Goal: Information Seeking & Learning: Learn about a topic

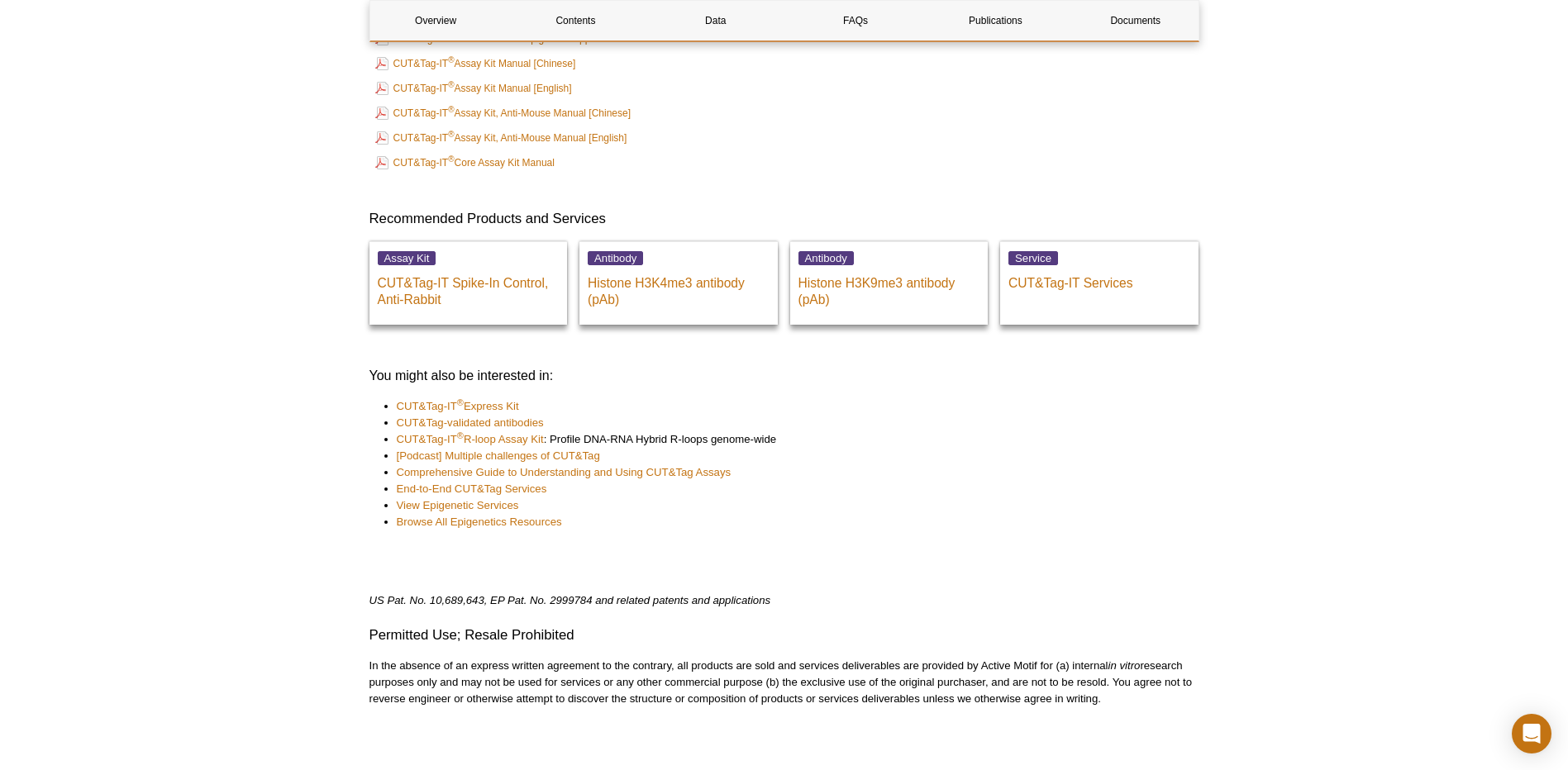
scroll to position [5689, 0]
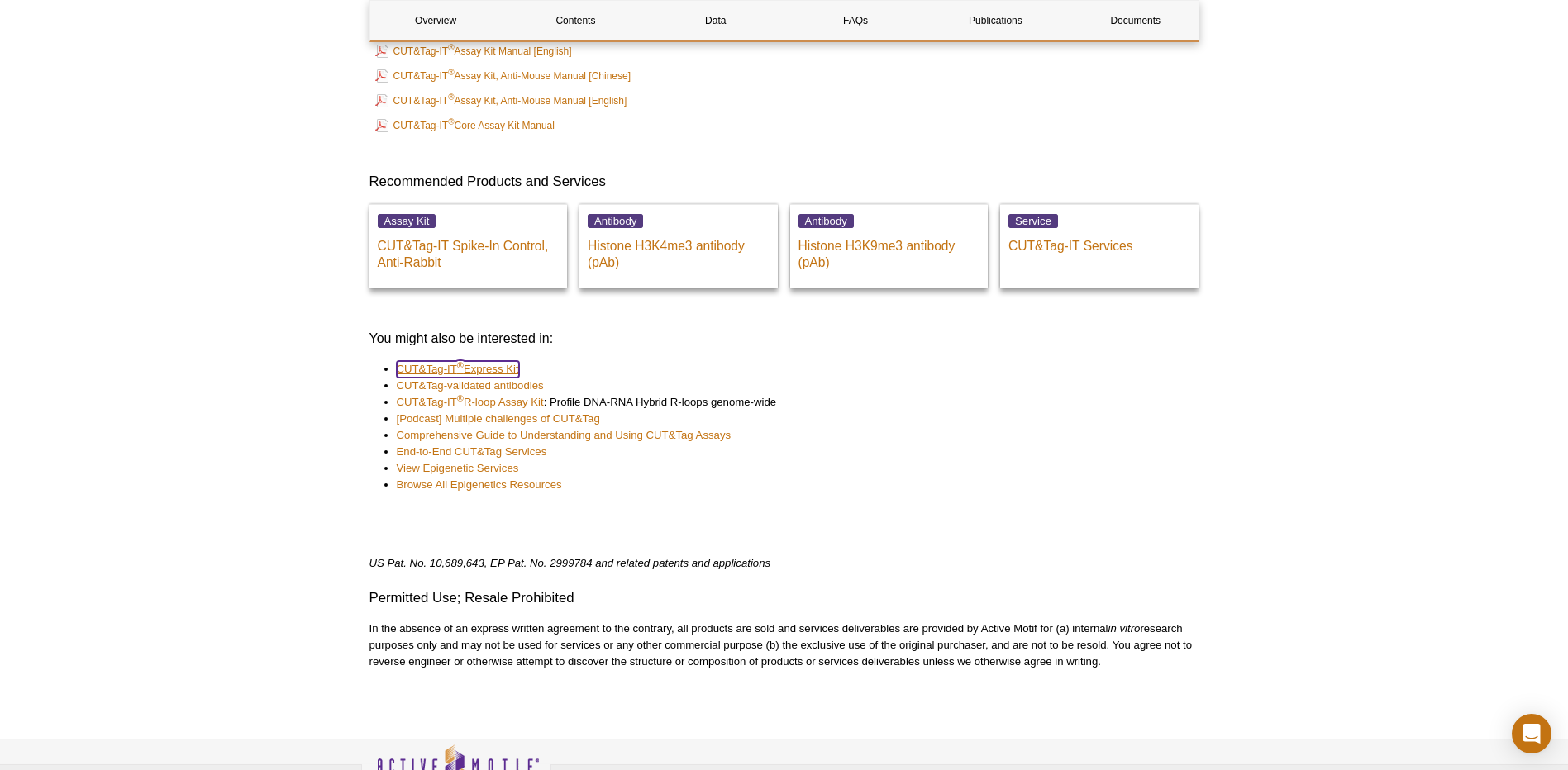
click at [476, 368] on link "CUT&Tag-IT ® Express Kit" at bounding box center [458, 369] width 122 height 17
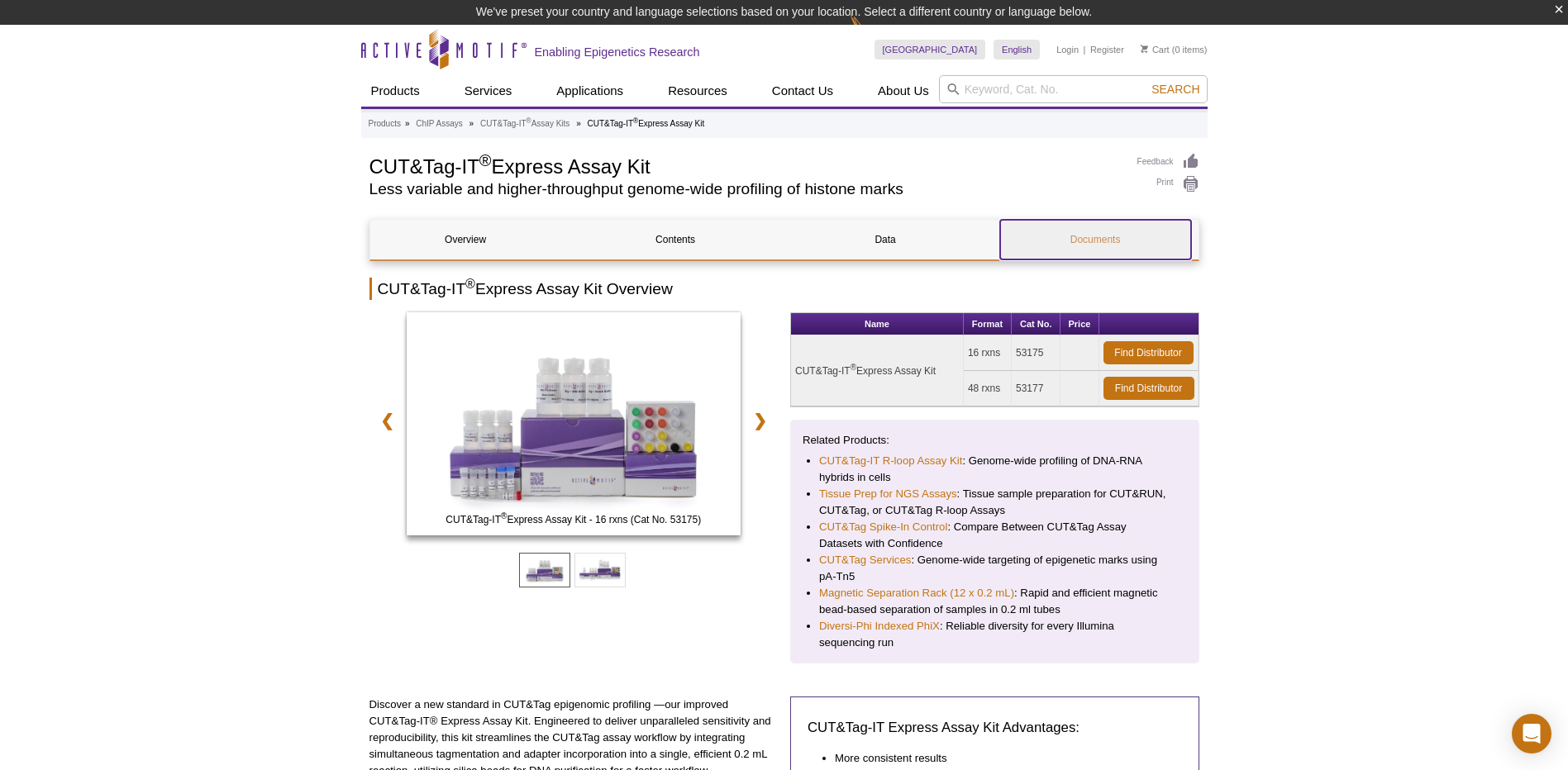
click at [1095, 237] on link "Documents" at bounding box center [1095, 239] width 191 height 40
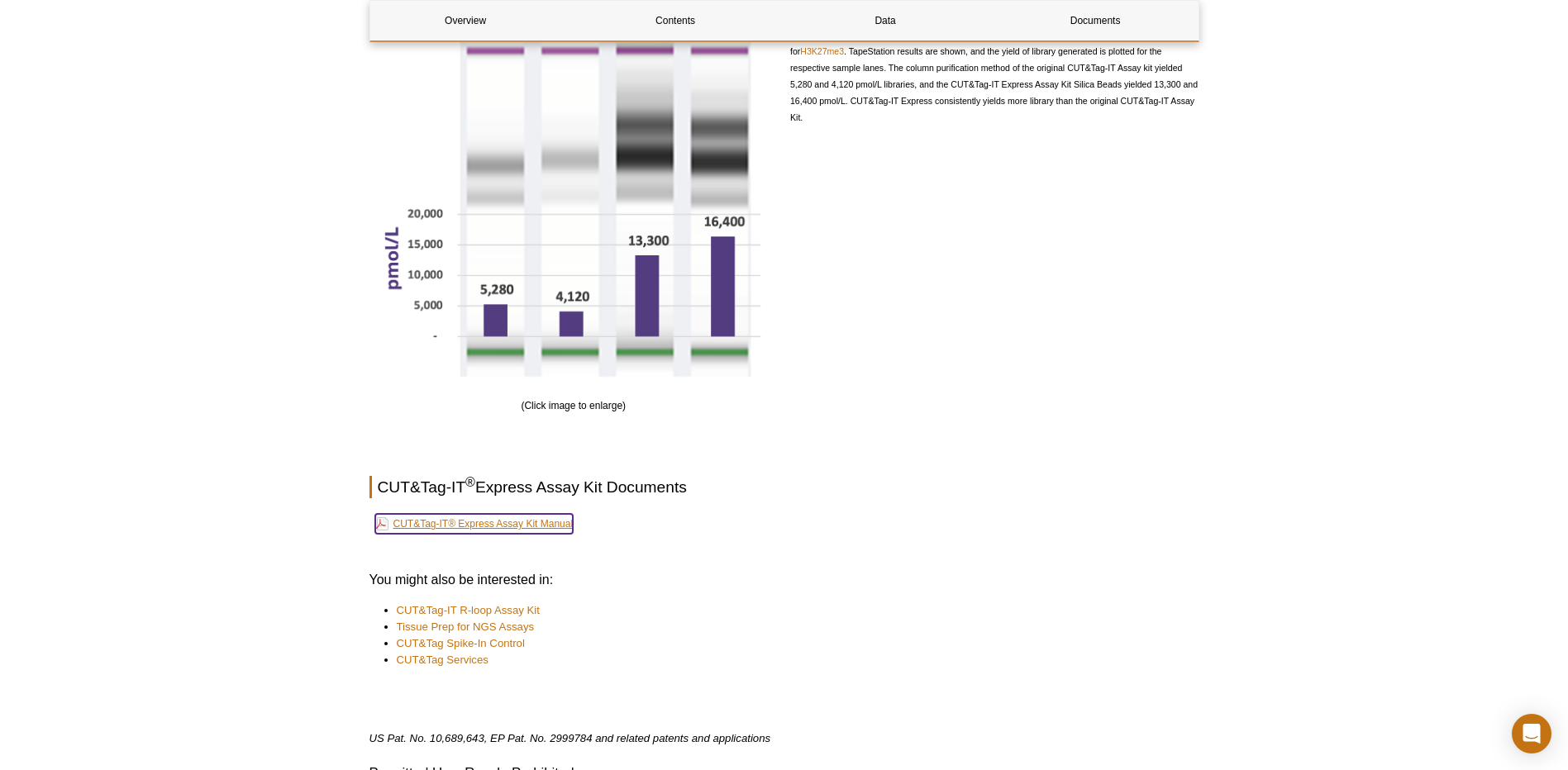
click at [532, 525] on link "CUT&Tag-IT® Express Assay Kit Manual" at bounding box center [474, 524] width 198 height 20
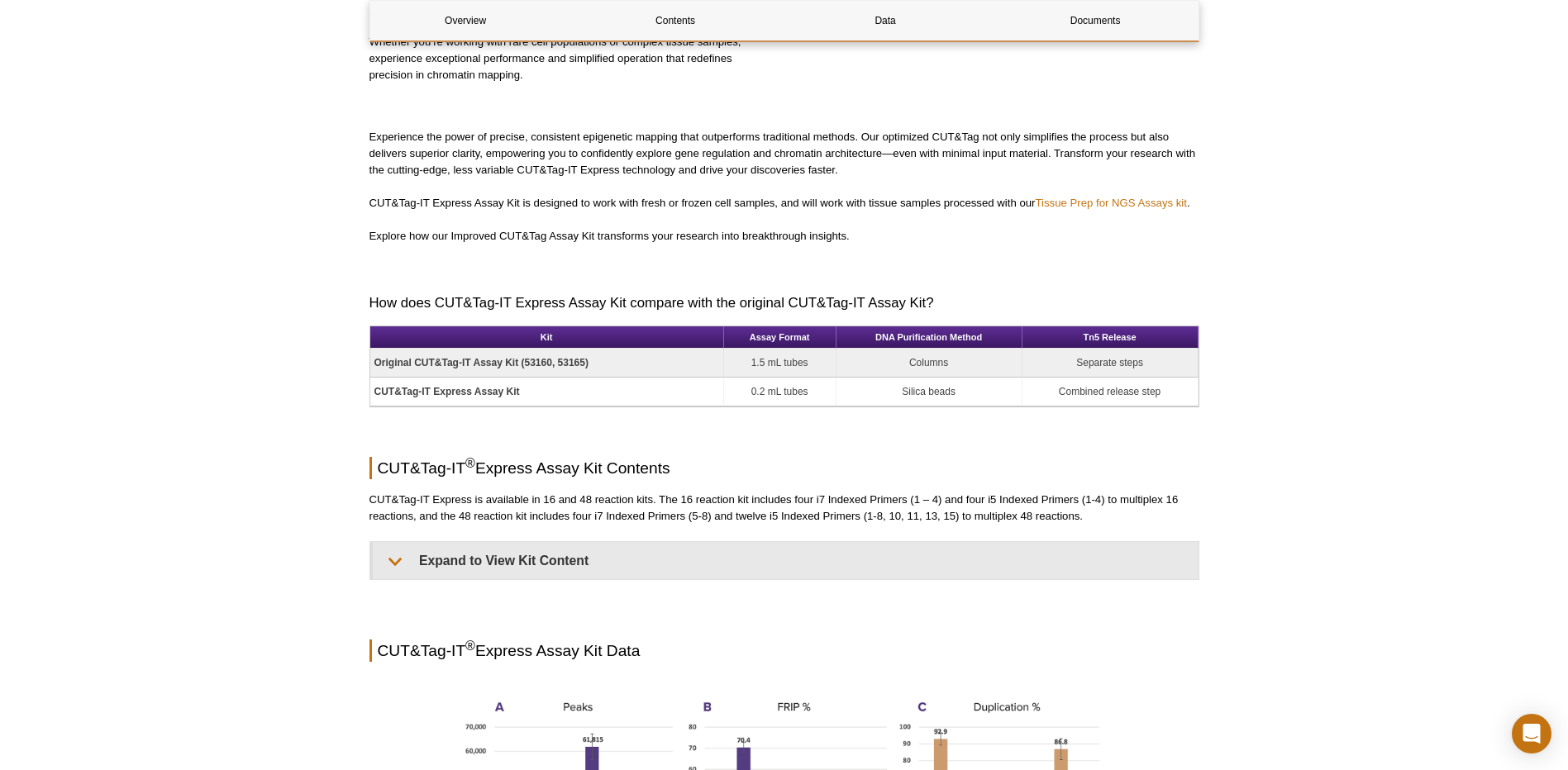
scroll to position [964, 0]
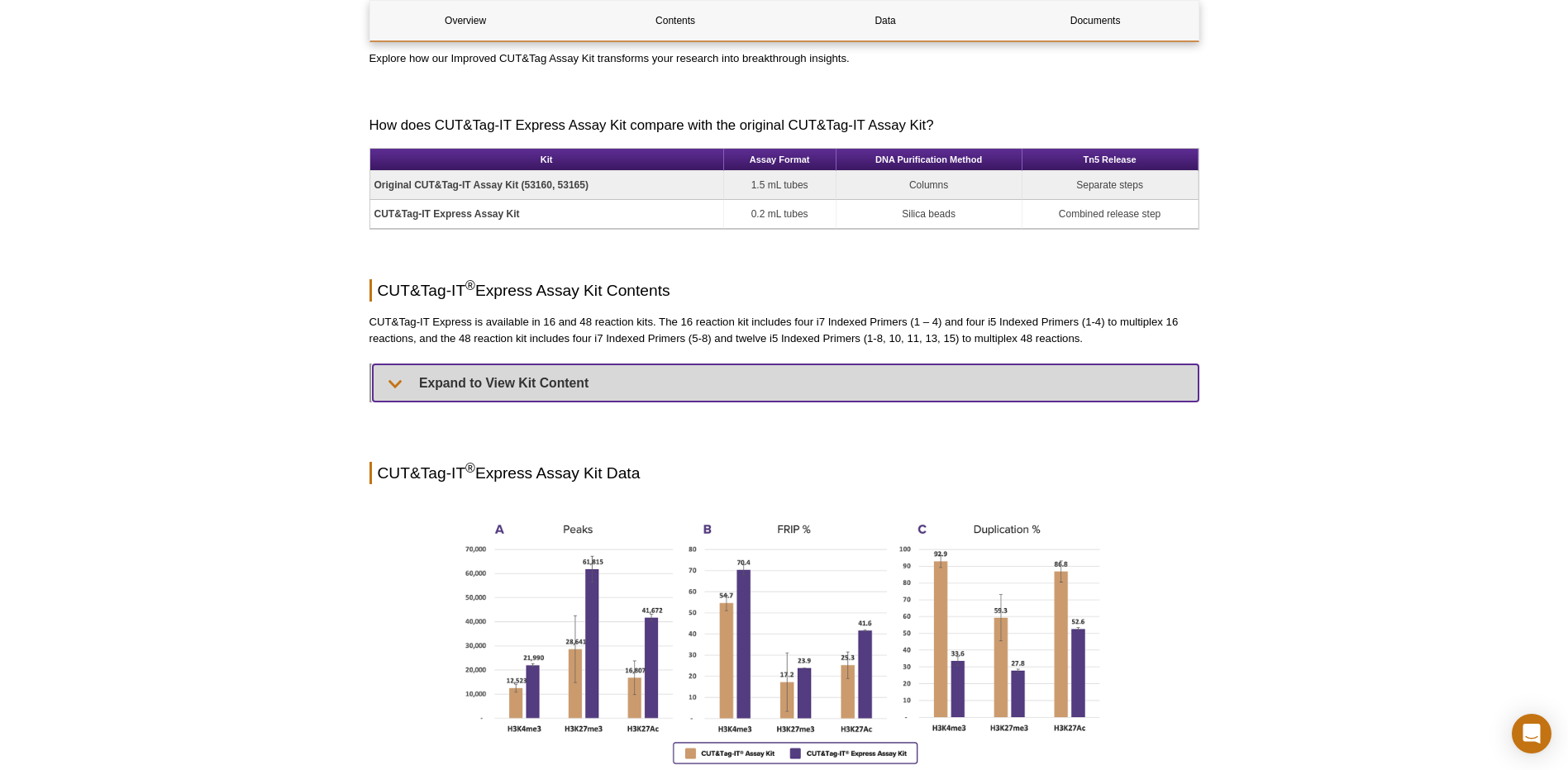
click at [548, 379] on summary "Expand to View Kit Content" at bounding box center [785, 383] width 826 height 37
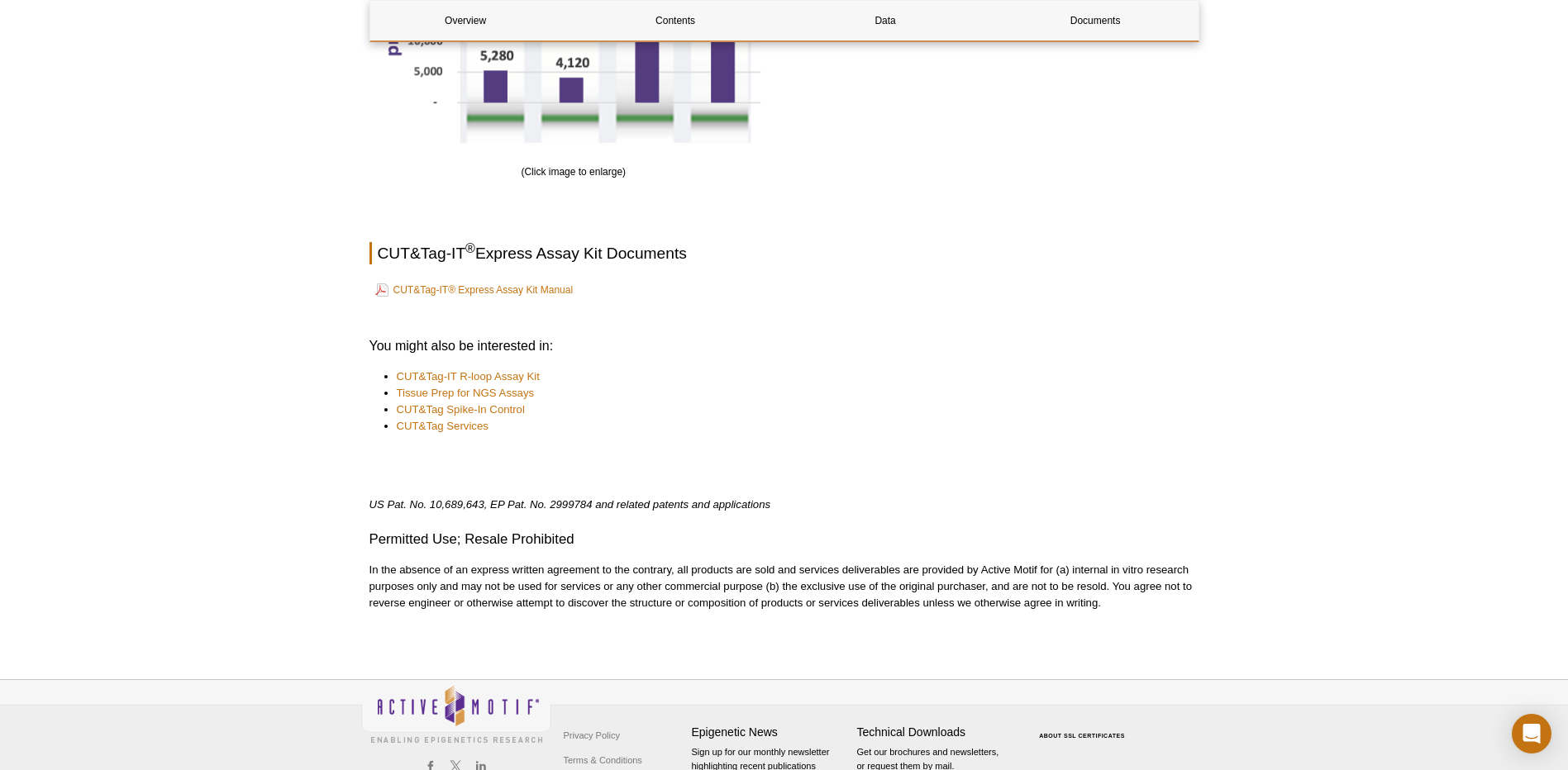
scroll to position [3745, 0]
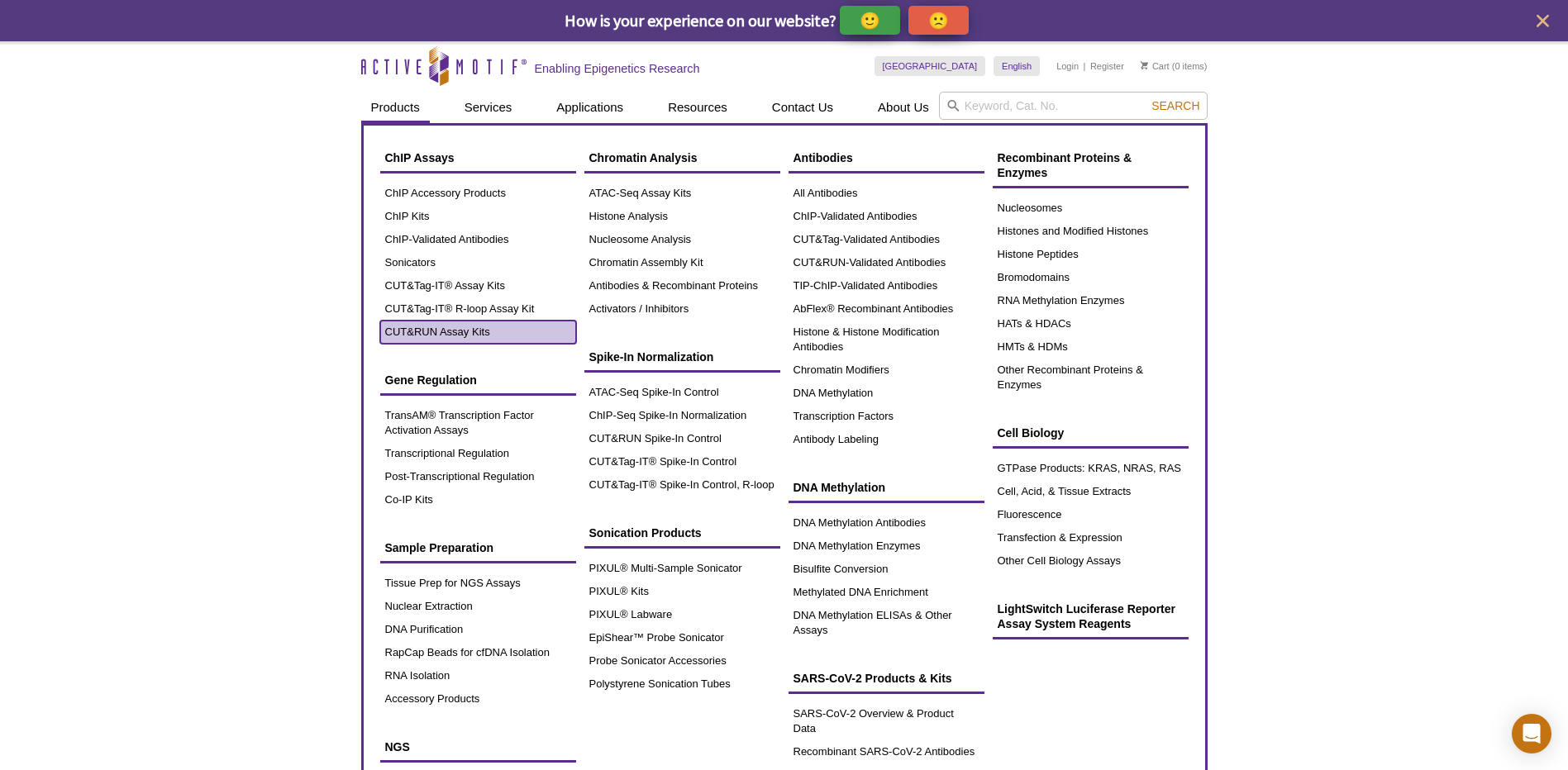
click at [465, 333] on link "CUT&RUN Assay Kits" at bounding box center [478, 332] width 196 height 23
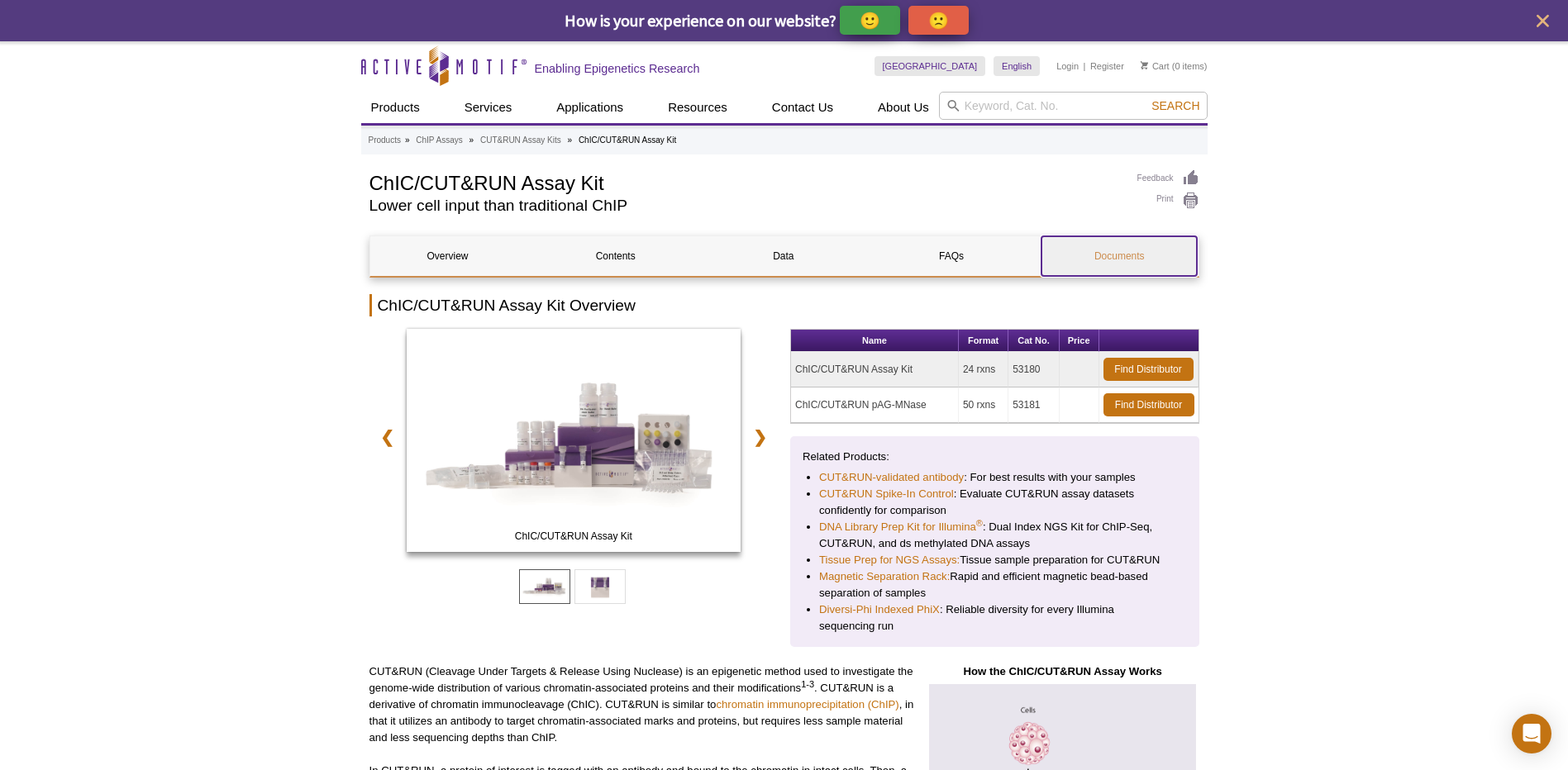
click at [1117, 253] on link "Documents" at bounding box center [1119, 256] width 156 height 40
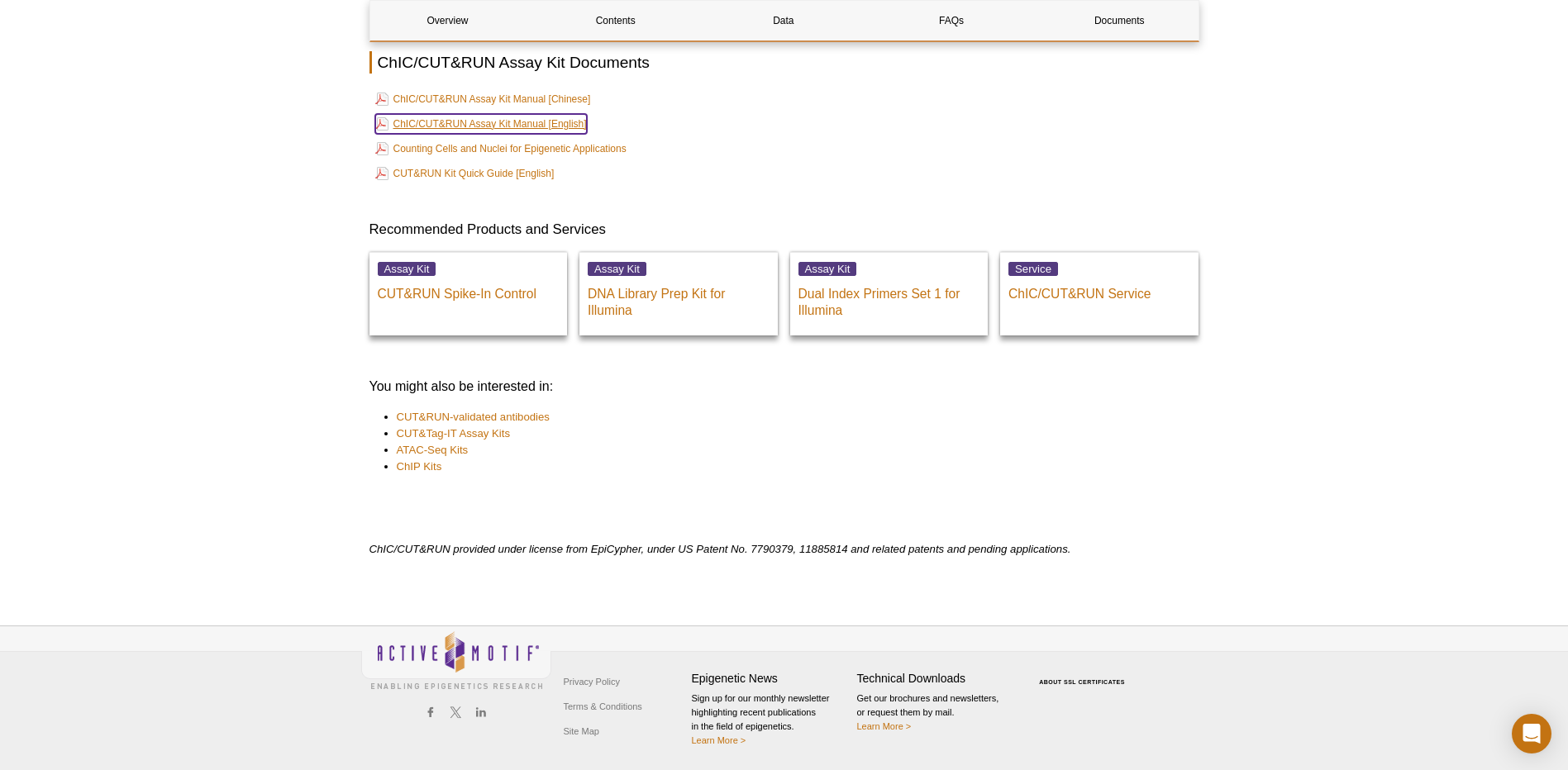
click at [557, 122] on link "ChIC/CUT&RUN Assay Kit Manual [English]" at bounding box center [481, 124] width 211 height 20
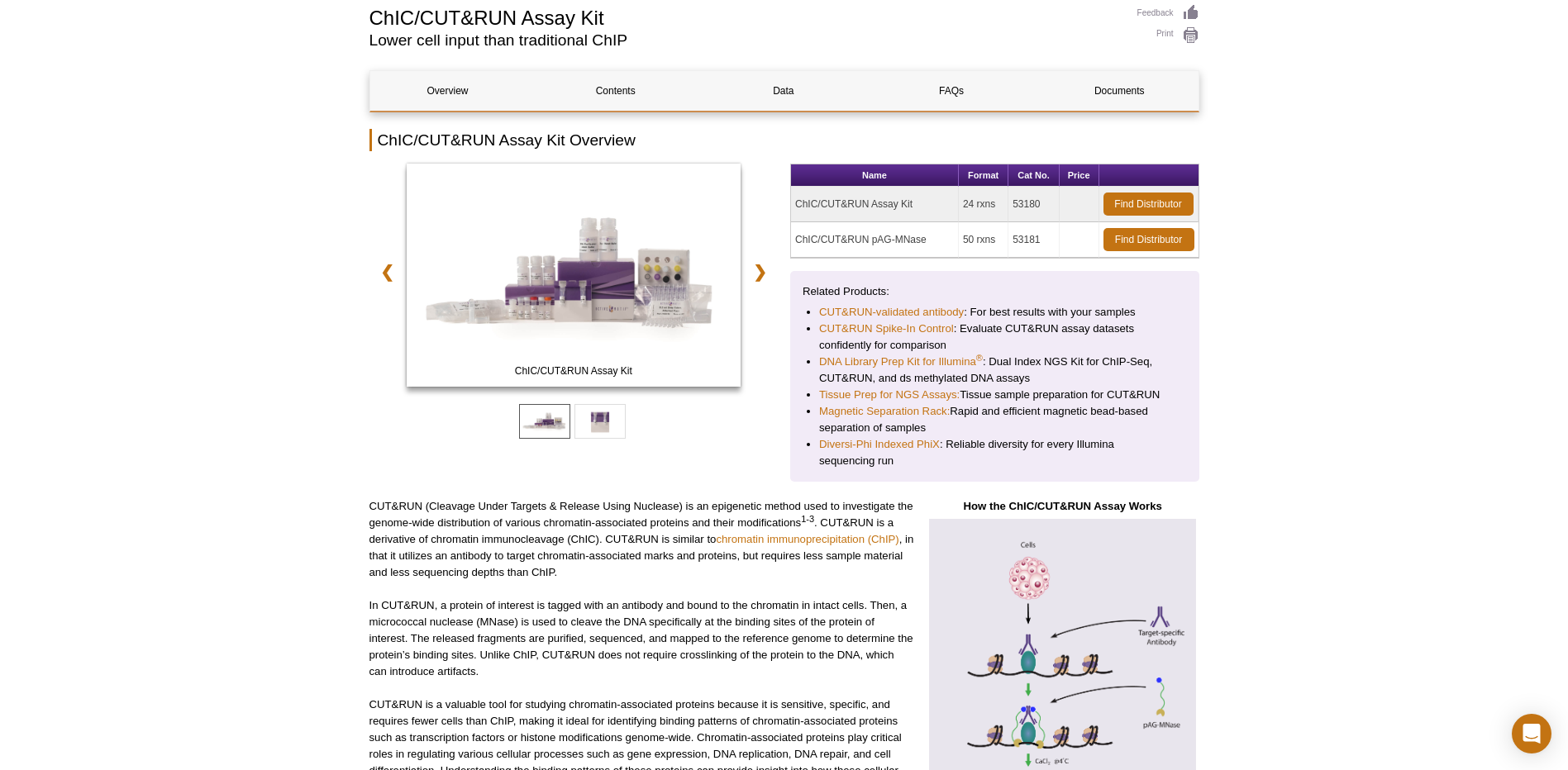
scroll to position [0, 0]
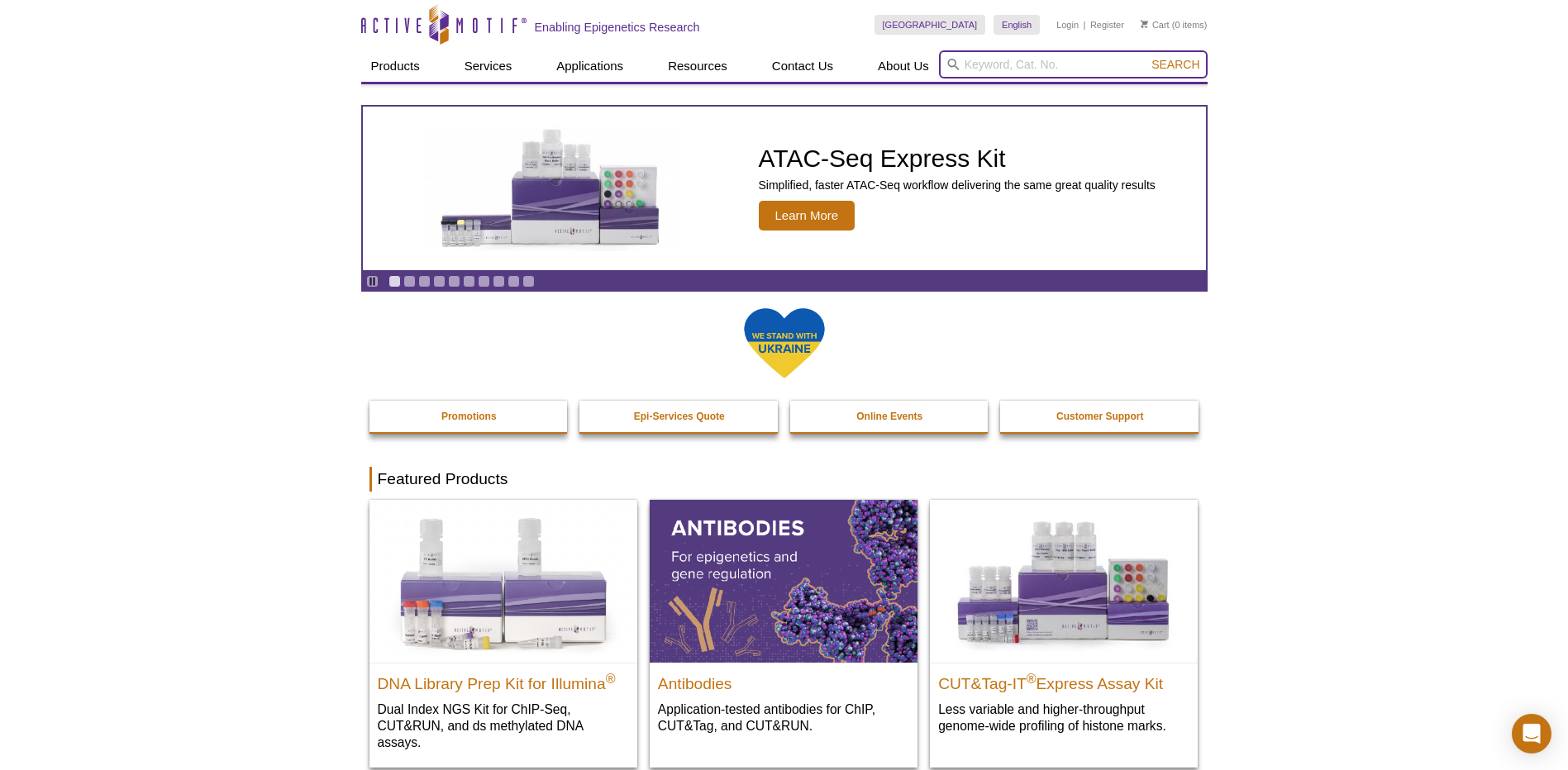
click at [965, 67] on input "search" at bounding box center [1073, 64] width 269 height 28
type input "phix"
click at [1146, 57] on button "Search" at bounding box center [1175, 64] width 58 height 15
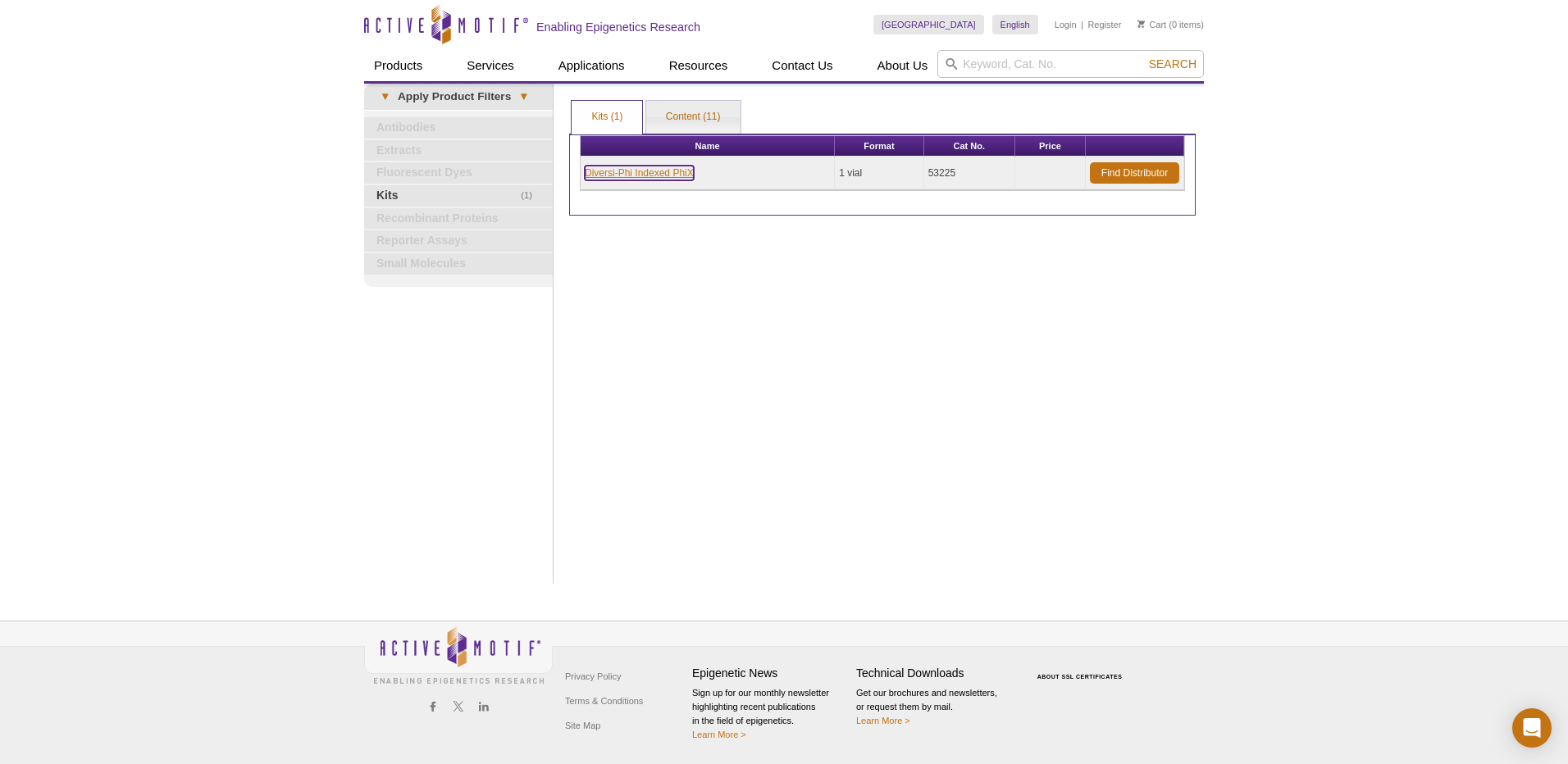
click at [646, 169] on link "Diversi-Phi Indexed PhiX" at bounding box center [639, 173] width 109 height 15
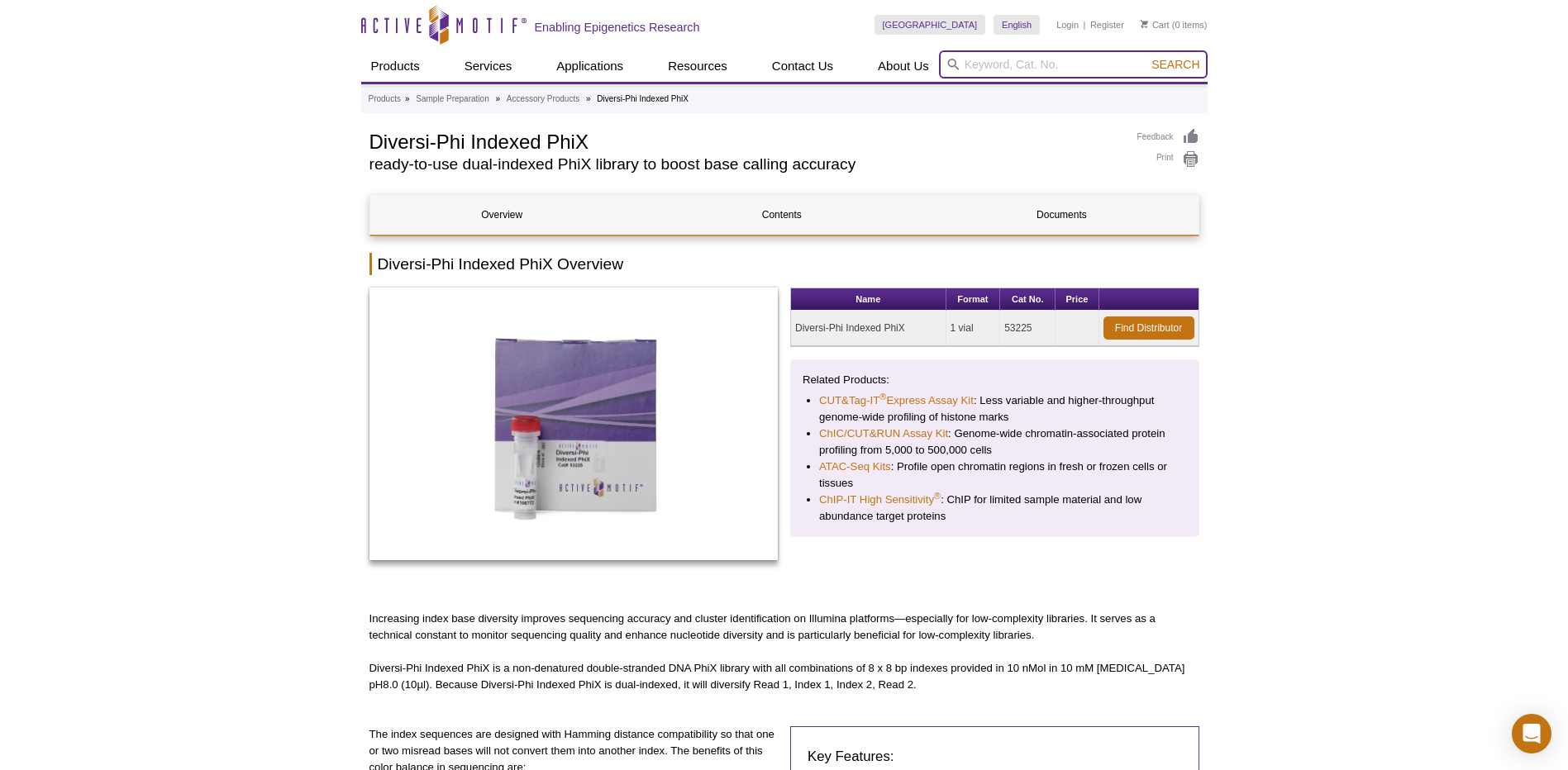
click at [1044, 62] on input "search" at bounding box center [1073, 64] width 269 height 28
paste input "53220"
click at [1185, 55] on input "53220" at bounding box center [1073, 64] width 269 height 28
type input "53220"
click at [1179, 64] on span "Search" at bounding box center [1175, 64] width 48 height 13
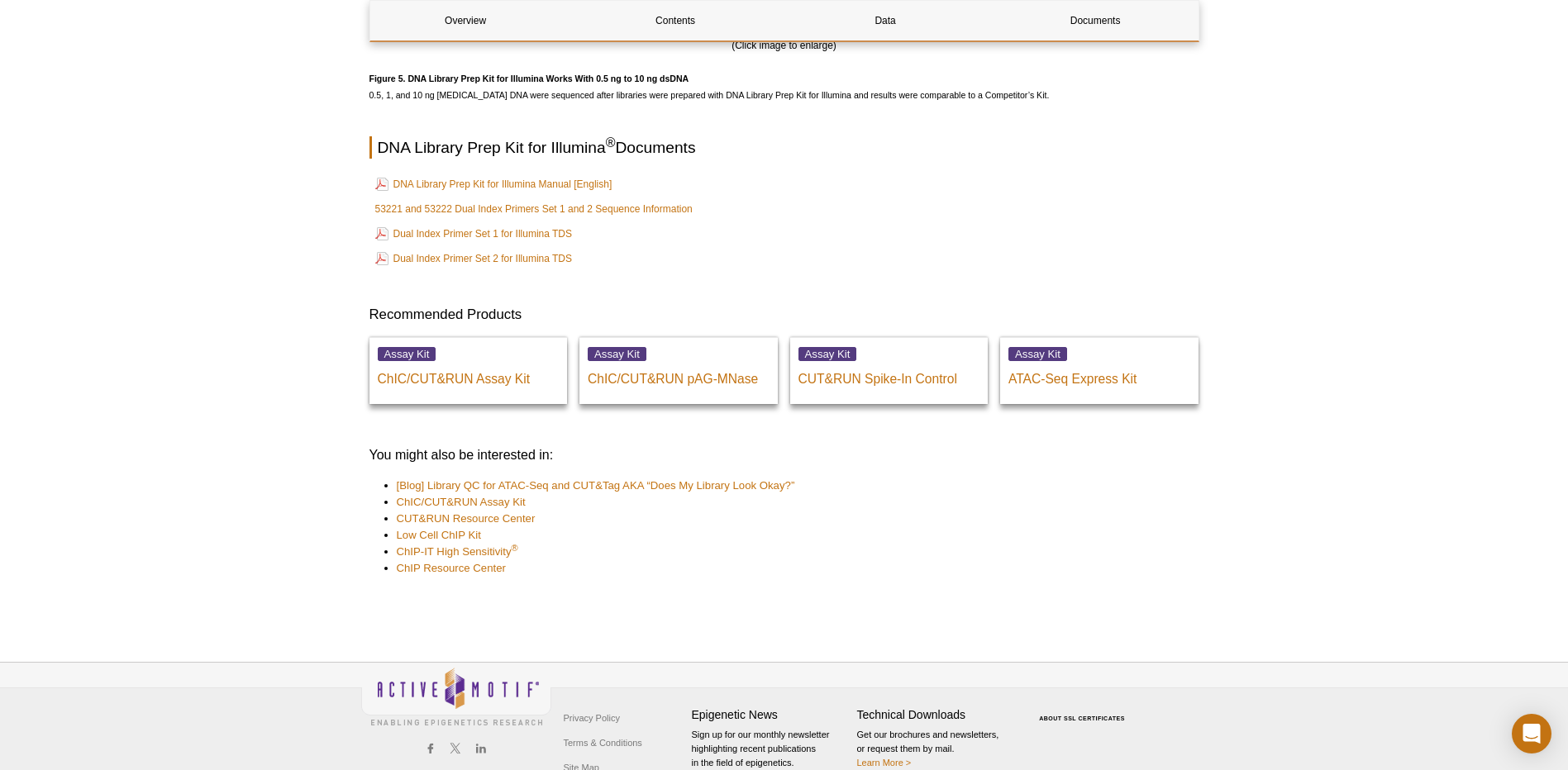
scroll to position [4296, 0]
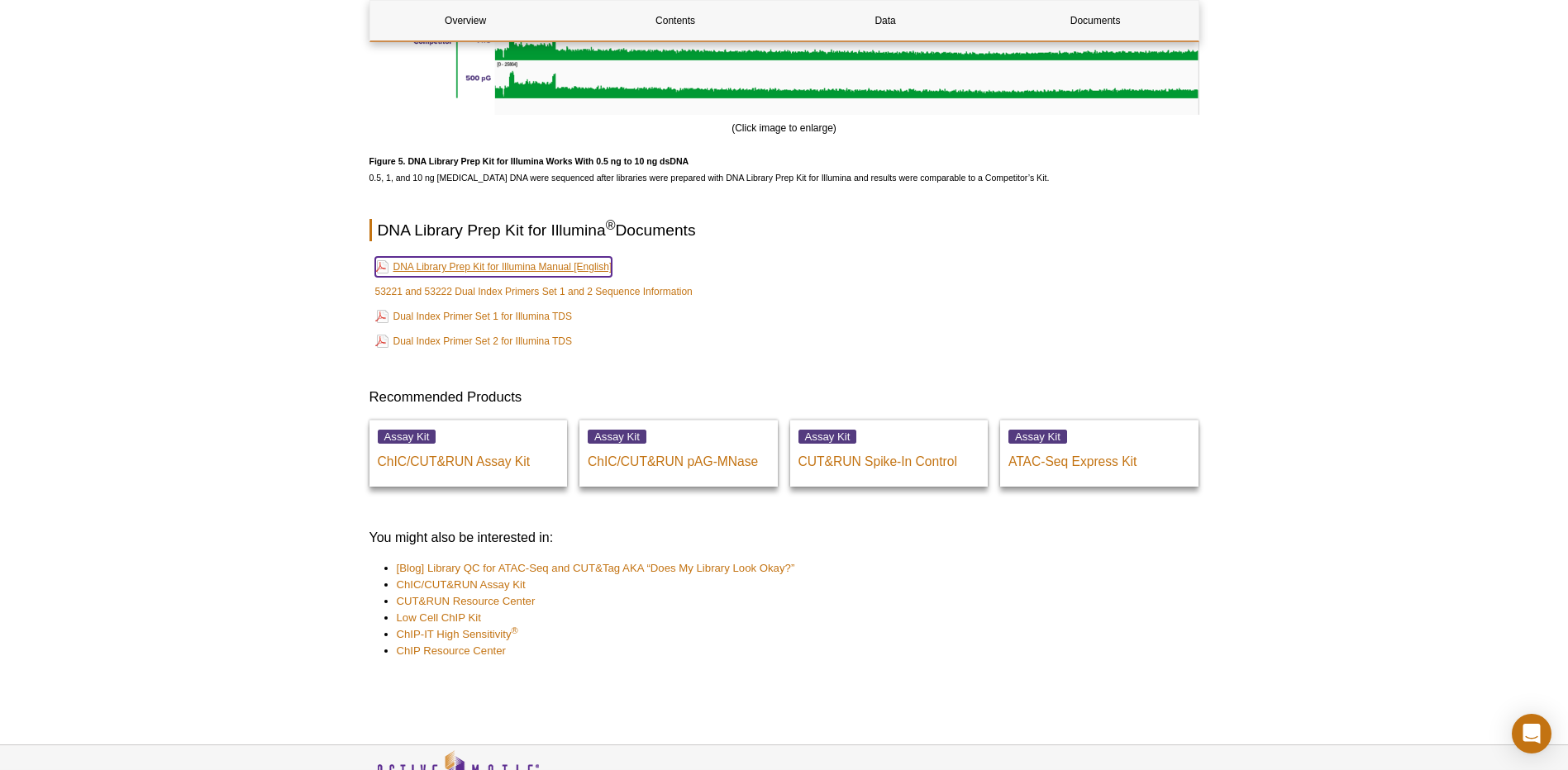
click at [516, 267] on link "DNA Library Prep Kit for Illumina Manual [English]" at bounding box center [493, 267] width 237 height 20
